Goal: Information Seeking & Learning: Learn about a topic

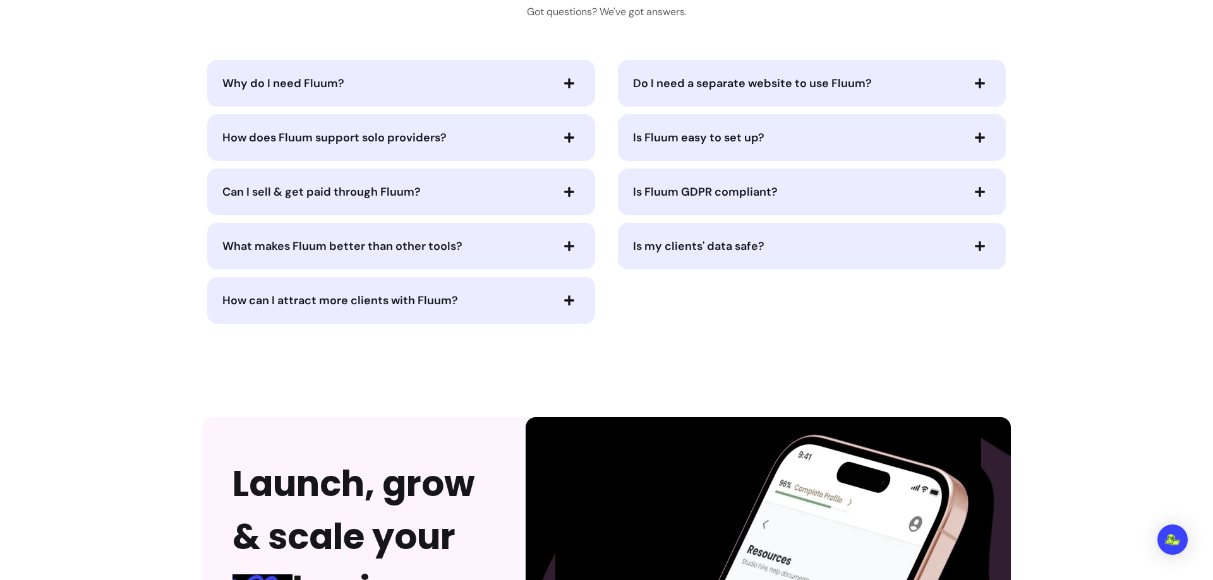
scroll to position [3290, 0]
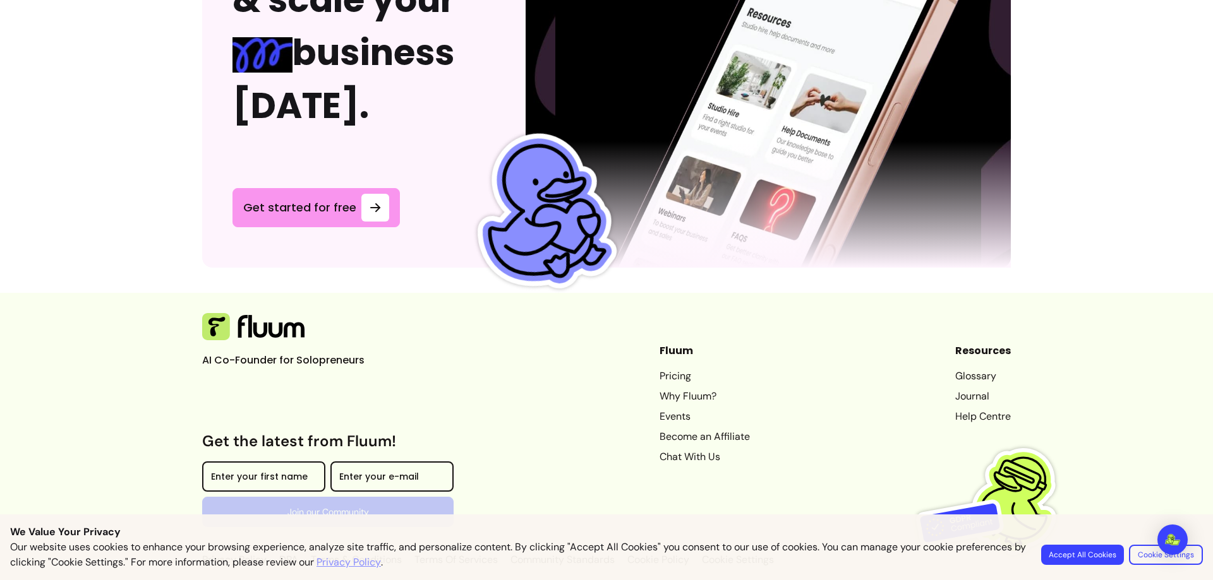
click at [1082, 552] on button "Accept All Cookies" at bounding box center [1082, 555] width 83 height 20
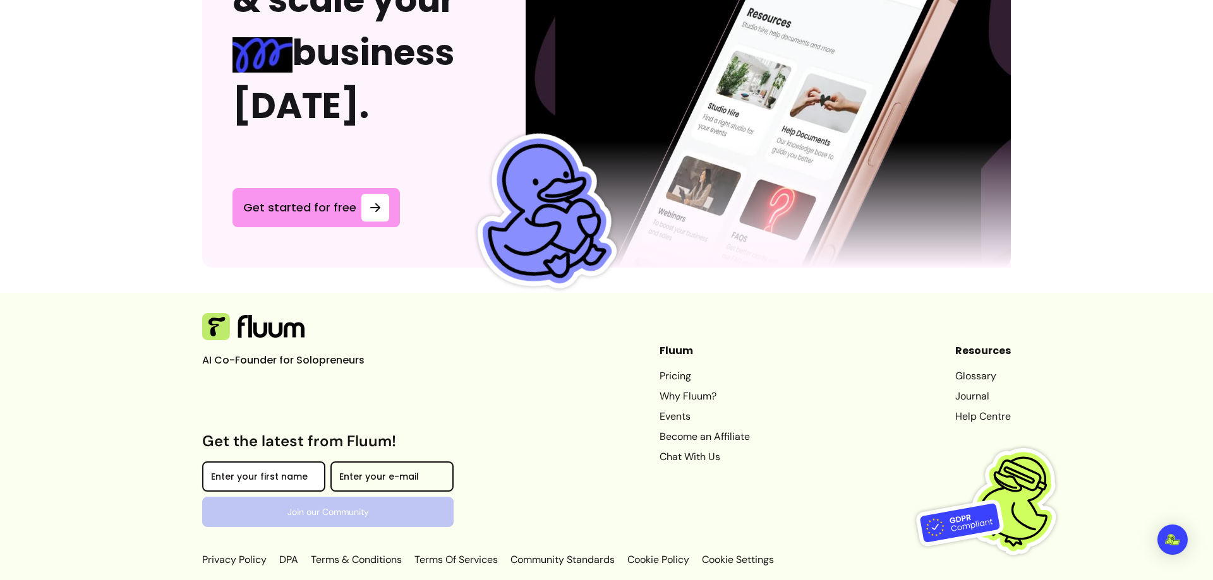
click at [271, 473] on input "Enter your first name" at bounding box center [263, 479] width 105 height 13
click at [395, 462] on div "Enter your e-mail" at bounding box center [391, 477] width 123 height 30
click at [528, 424] on div "AI Co-Founder for Solopreneurs Get the latest from Fluum! Enter your first name…" at bounding box center [606, 440] width 808 height 255
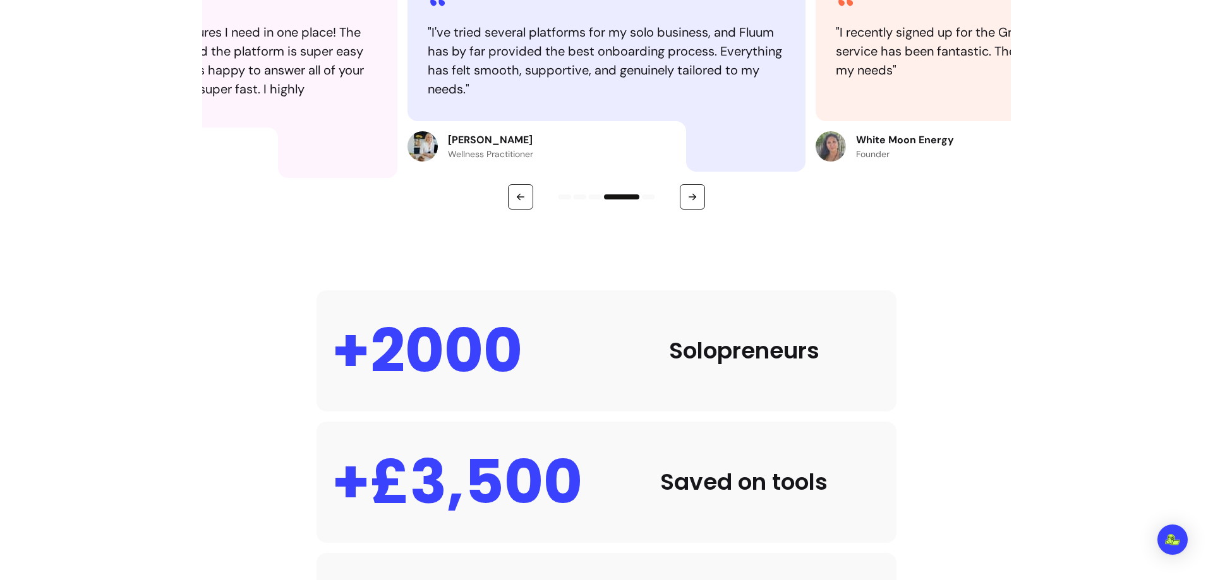
scroll to position [0, 0]
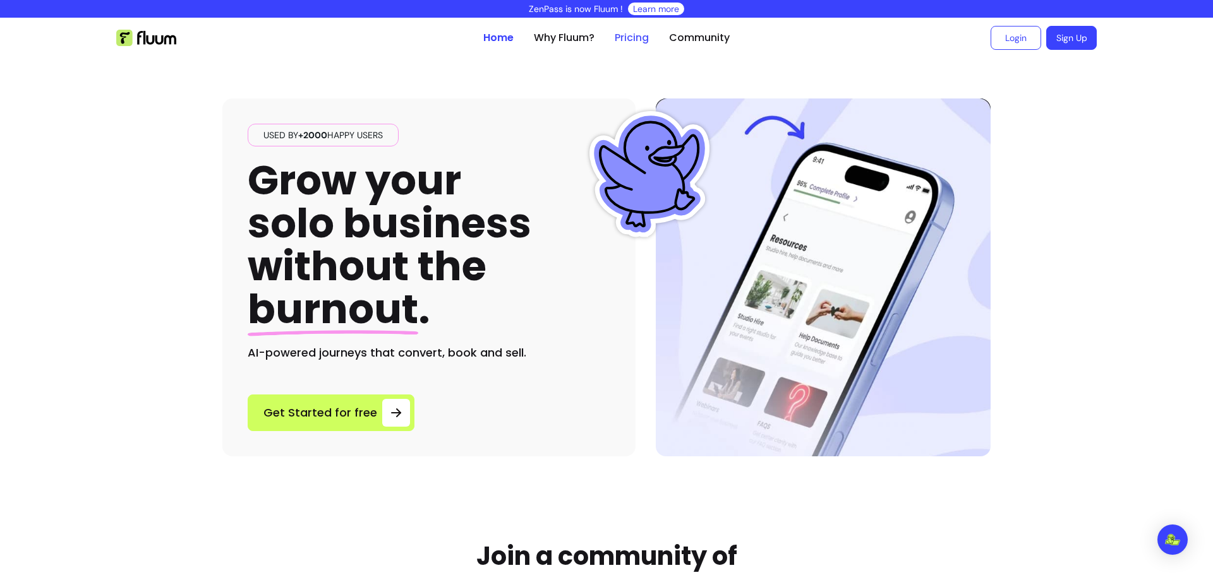
click at [640, 43] on link "Pricing" at bounding box center [631, 37] width 34 height 15
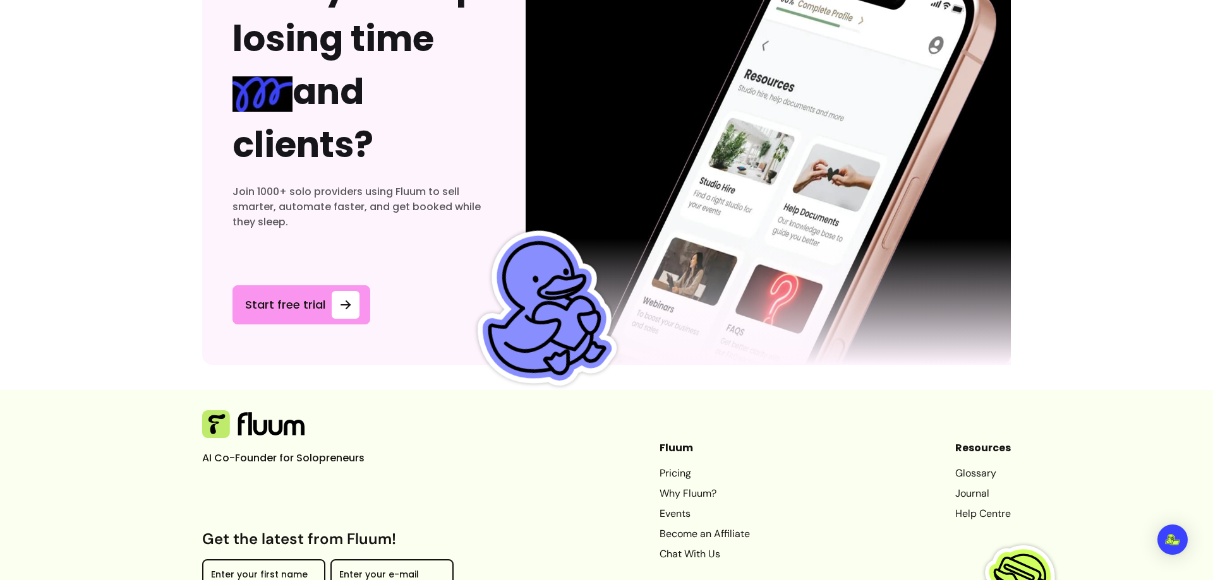
scroll to position [6723, 0]
